Goal: Task Accomplishment & Management: Use online tool/utility

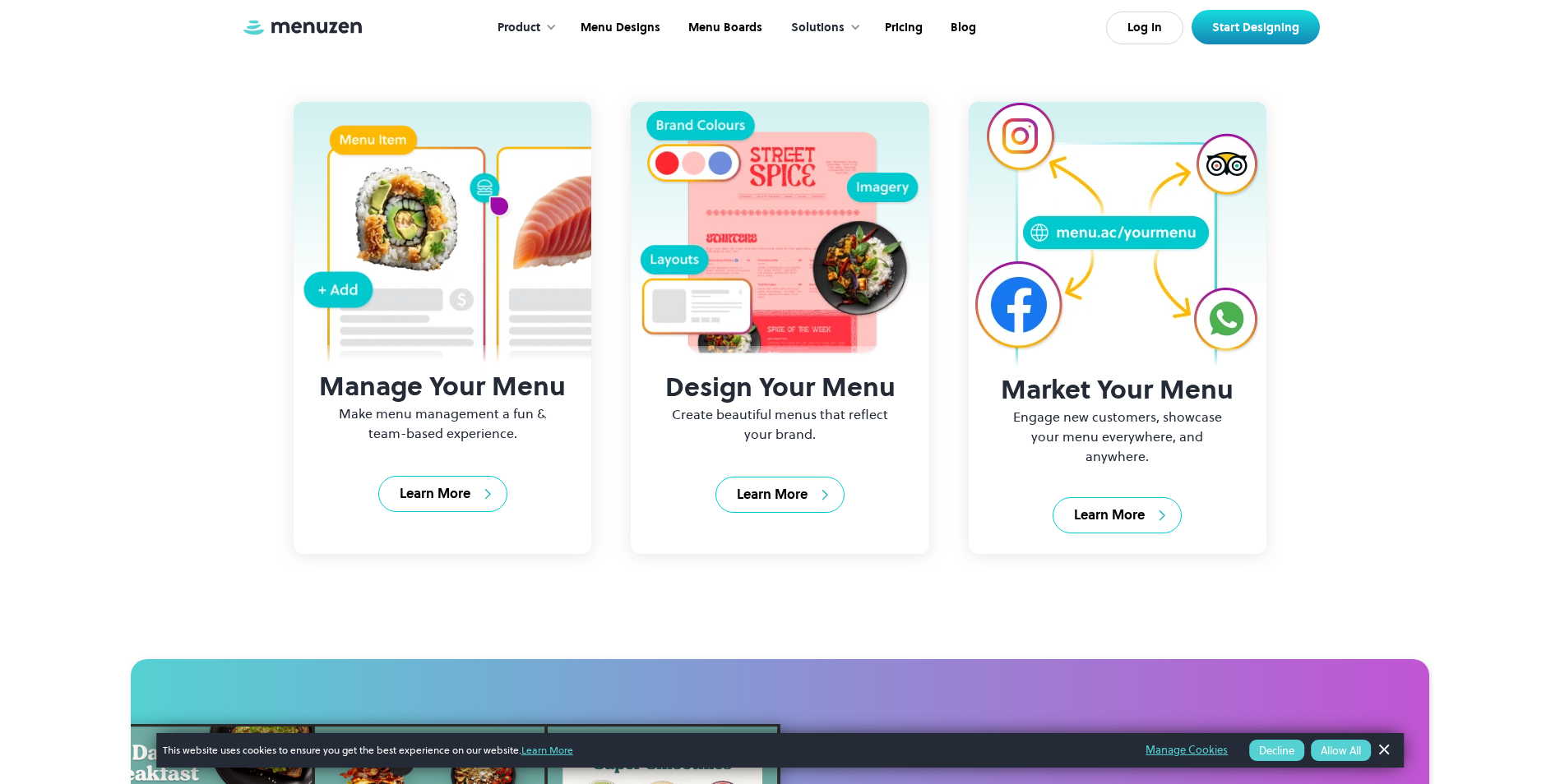
scroll to position [2137, 0]
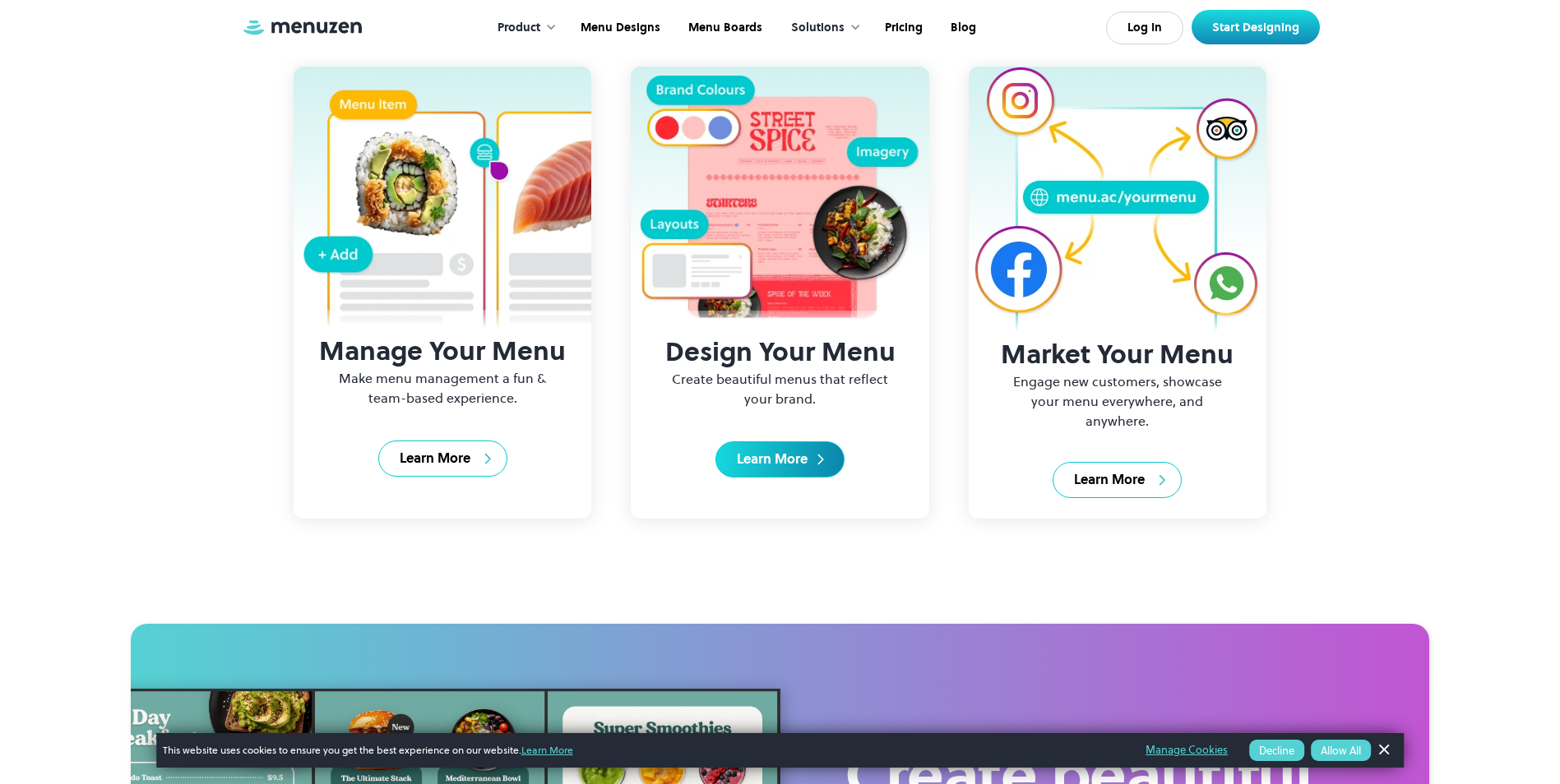
click at [806, 469] on div "Learn More" at bounding box center [772, 459] width 71 height 18
click at [814, 478] on link "Learn More" at bounding box center [780, 459] width 129 height 36
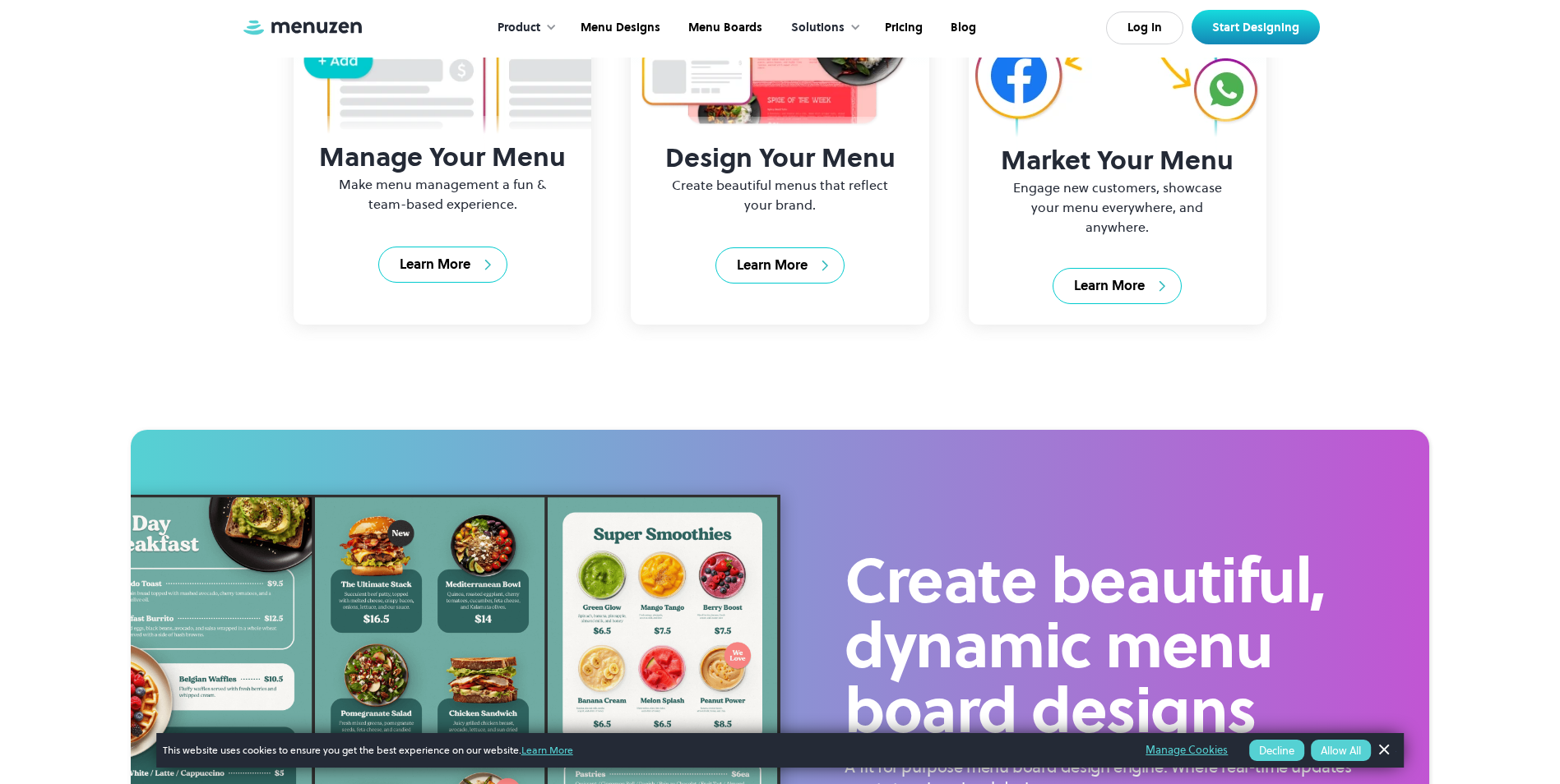
scroll to position [2301, 0]
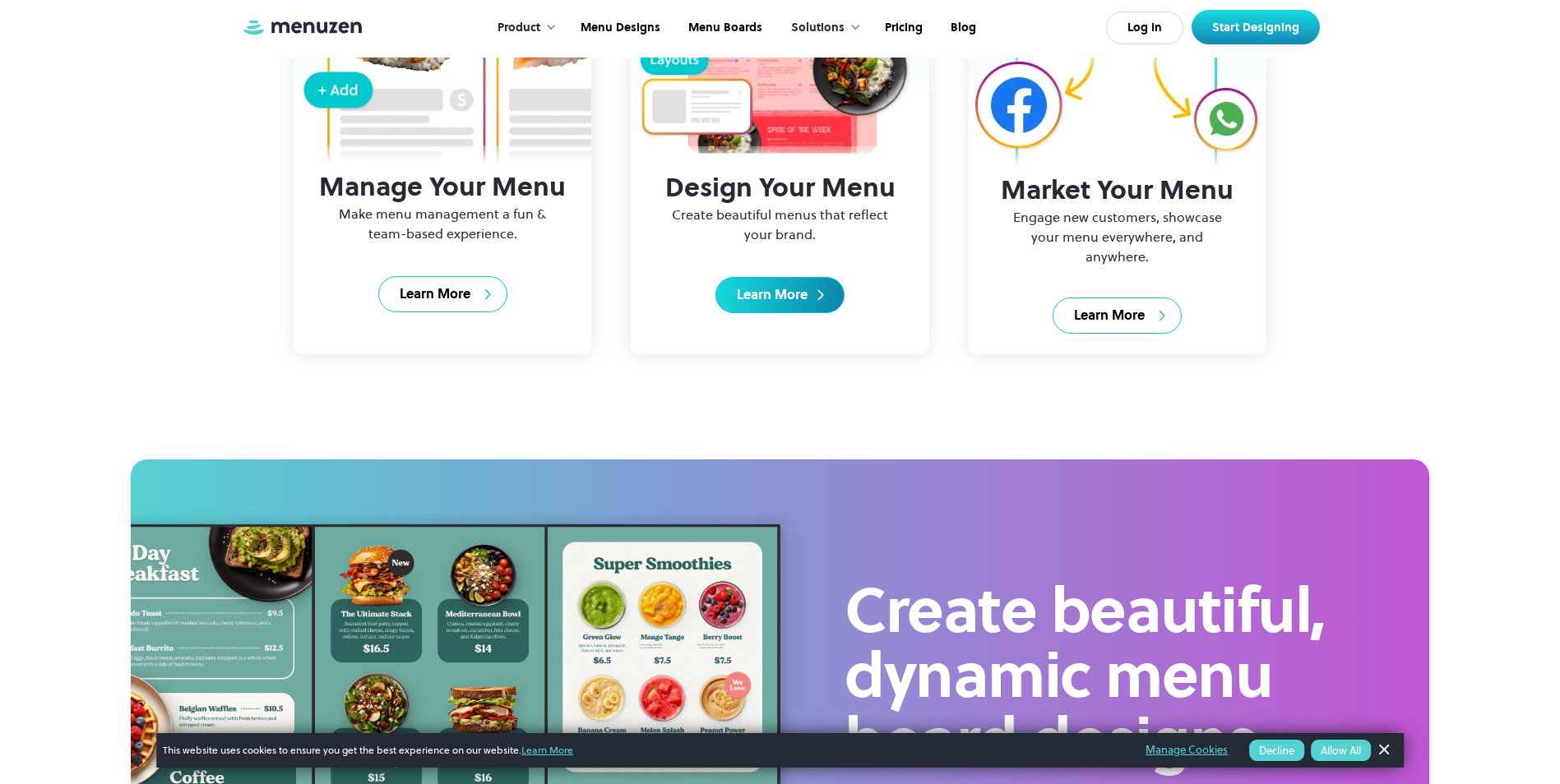
click at [800, 304] on div "Learn More" at bounding box center [772, 295] width 71 height 18
click at [818, 301] on img at bounding box center [820, 295] width 7 height 12
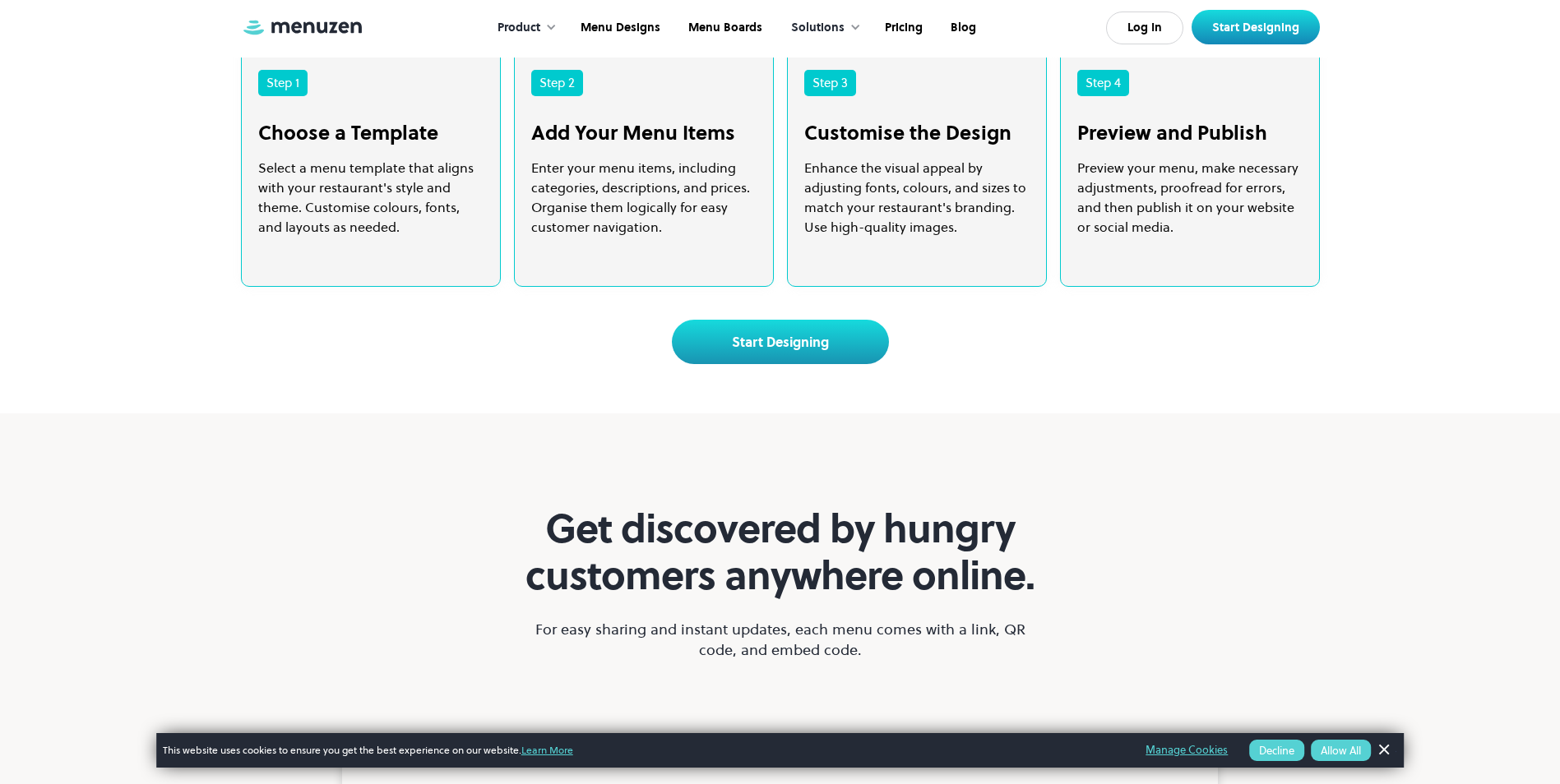
scroll to position [3428, 0]
click at [771, 365] on link "Start Designing" at bounding box center [780, 342] width 217 height 44
